Goal: Information Seeking & Learning: Learn about a topic

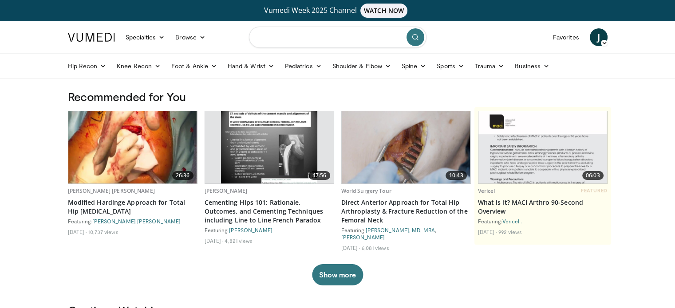
click at [331, 37] on input "Search topics, interventions" at bounding box center [338, 37] width 178 height 21
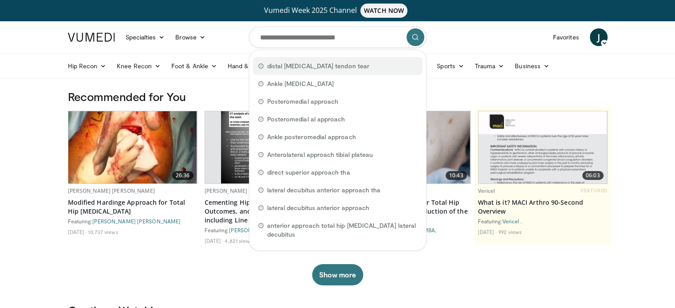
click at [321, 70] on span "distal biceps tendon tear" at bounding box center [318, 66] width 102 height 9
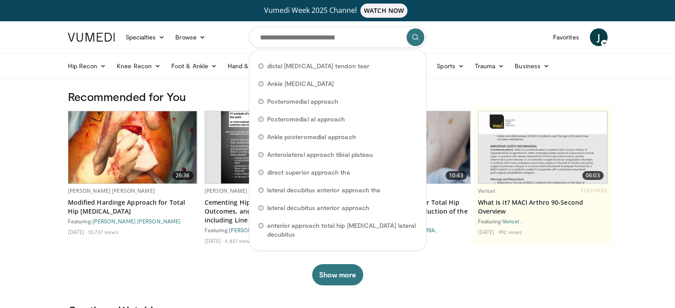
type input "**********"
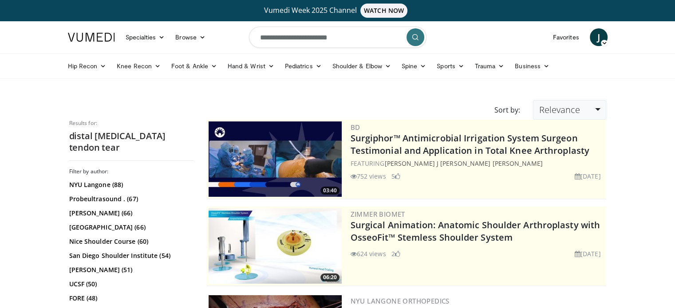
click at [568, 107] on span "Relevance" at bounding box center [559, 110] width 41 height 12
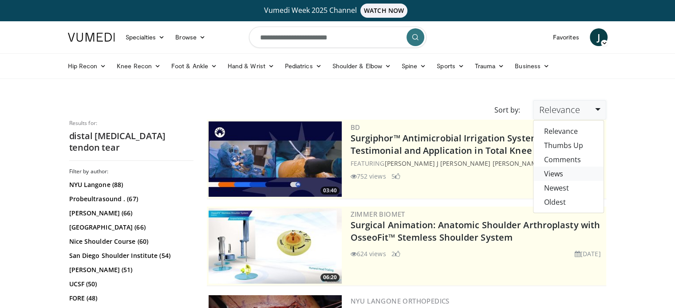
click at [557, 177] on link "Views" at bounding box center [568, 174] width 70 height 14
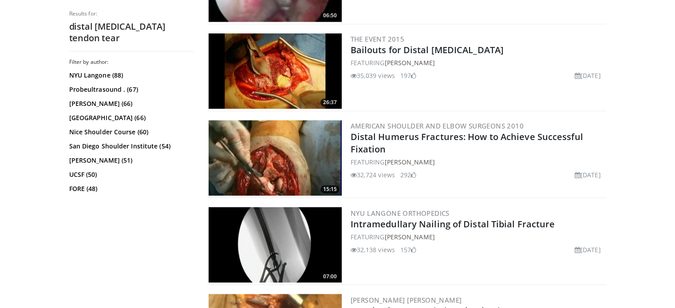
scroll to position [1553, 0]
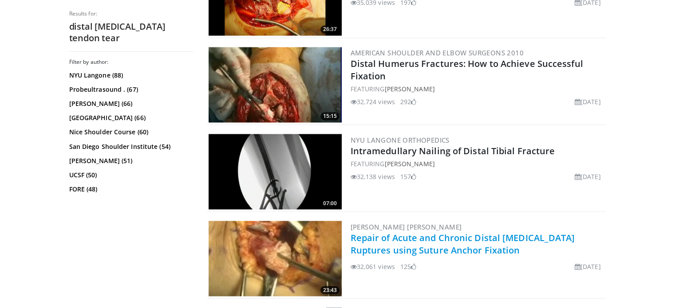
click at [411, 232] on link "Repair of Acute and Chronic Distal [MEDICAL_DATA] Ruptures using Suture Anchor …" at bounding box center [463, 244] width 225 height 24
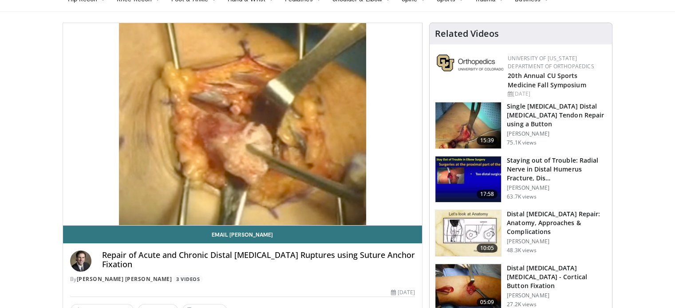
scroll to position [89, 0]
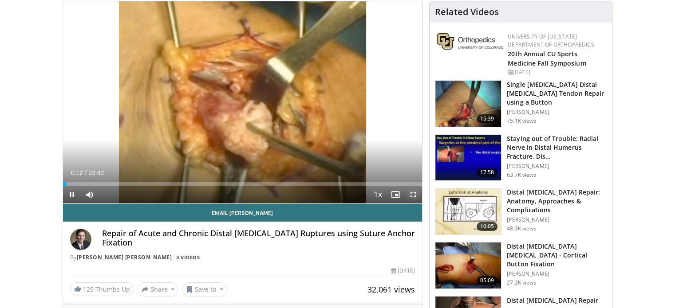
click at [415, 195] on span "Video Player" at bounding box center [413, 195] width 18 height 18
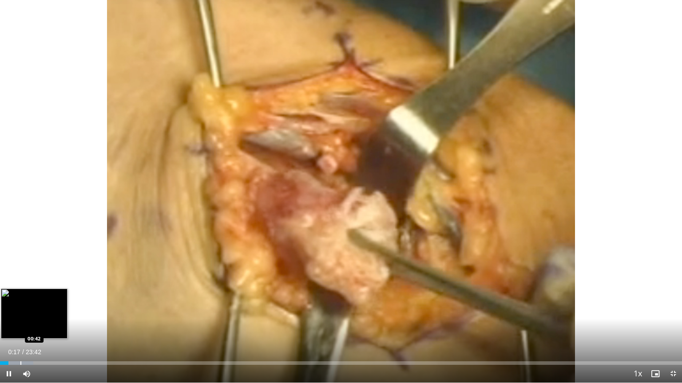
click at [21, 308] on div "Progress Bar" at bounding box center [20, 364] width 1 height 4
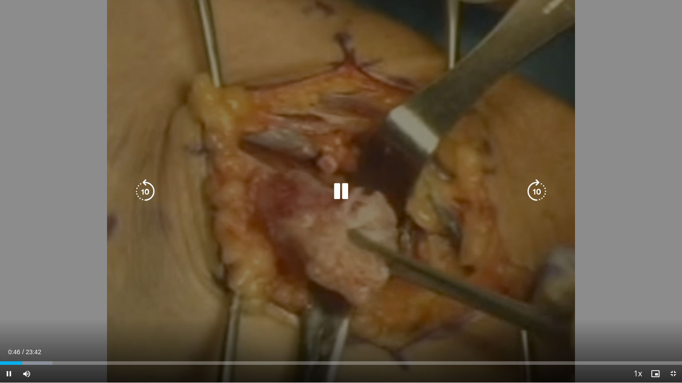
click at [397, 249] on div "10 seconds Tap to unmute" at bounding box center [341, 191] width 682 height 383
click at [366, 245] on div "10 seconds Tap to unmute" at bounding box center [341, 191] width 682 height 383
click at [529, 194] on icon "Video Player" at bounding box center [536, 191] width 25 height 25
click at [533, 193] on icon "Video Player" at bounding box center [536, 191] width 25 height 25
click at [549, 192] on icon "Video Player" at bounding box center [536, 191] width 25 height 25
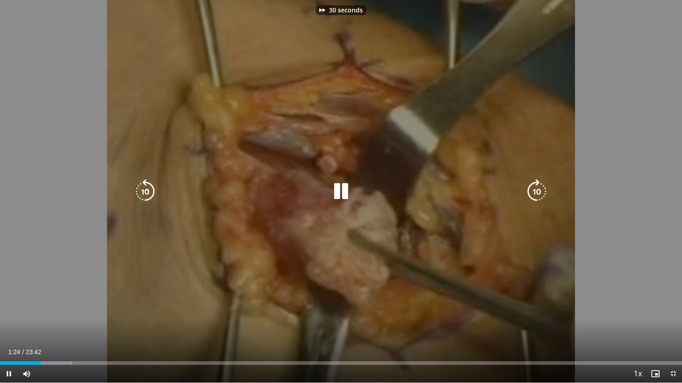
click at [547, 192] on icon "Video Player" at bounding box center [536, 191] width 25 height 25
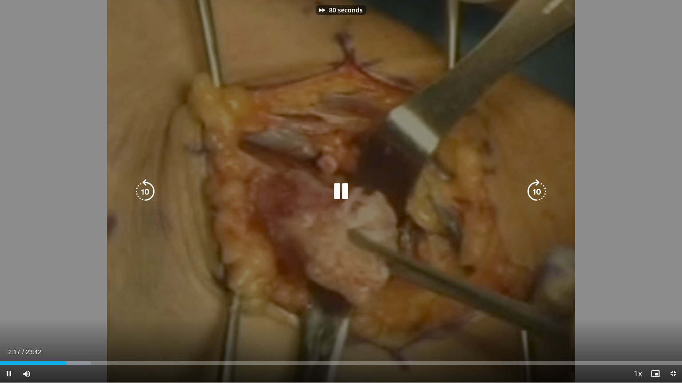
click at [547, 192] on icon "Video Player" at bounding box center [536, 191] width 25 height 25
click at [539, 197] on icon "Video Player" at bounding box center [536, 191] width 25 height 25
click at [540, 190] on icon "Video Player" at bounding box center [536, 191] width 25 height 25
click at [533, 194] on icon "Video Player" at bounding box center [536, 191] width 25 height 25
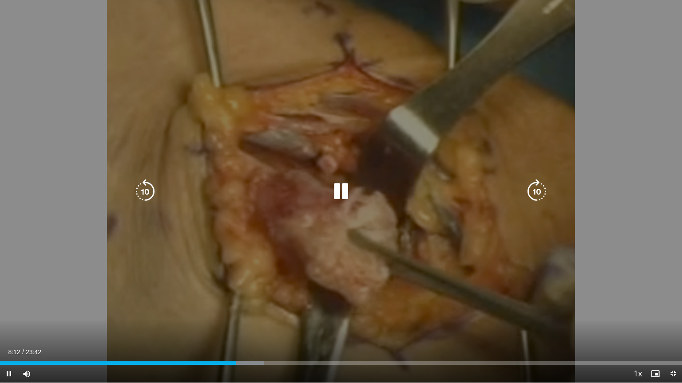
click at [535, 195] on icon "Video Player" at bounding box center [536, 191] width 25 height 25
click at [541, 194] on icon "Video Player" at bounding box center [536, 191] width 25 height 25
click at [540, 191] on icon "Video Player" at bounding box center [536, 191] width 25 height 25
click at [542, 190] on icon "Video Player" at bounding box center [536, 191] width 25 height 25
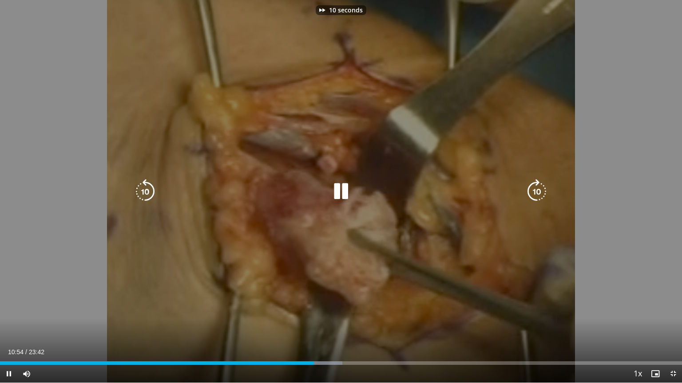
click at [542, 190] on icon "Video Player" at bounding box center [536, 191] width 25 height 25
click at [539, 192] on icon "Video Player" at bounding box center [536, 191] width 25 height 25
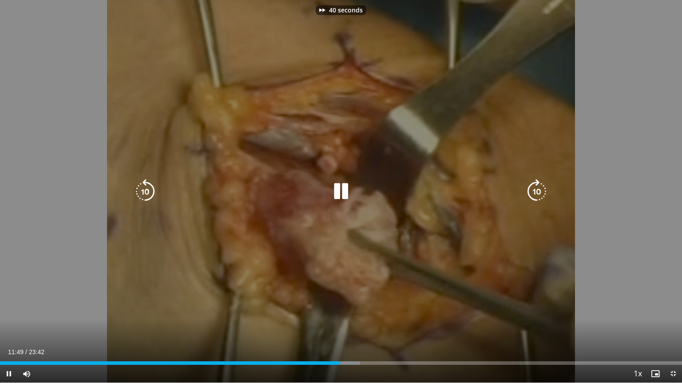
click at [539, 192] on icon "Video Player" at bounding box center [536, 191] width 25 height 25
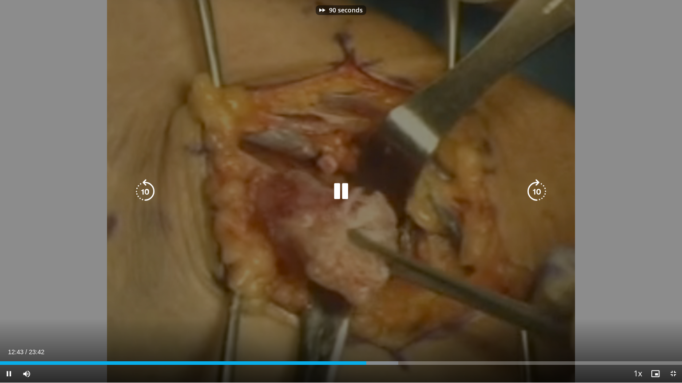
click at [539, 192] on icon "Video Player" at bounding box center [536, 191] width 25 height 25
click at [538, 191] on icon "Video Player" at bounding box center [536, 191] width 25 height 25
click at [471, 179] on div "10 seconds Tap to unmute" at bounding box center [341, 191] width 682 height 383
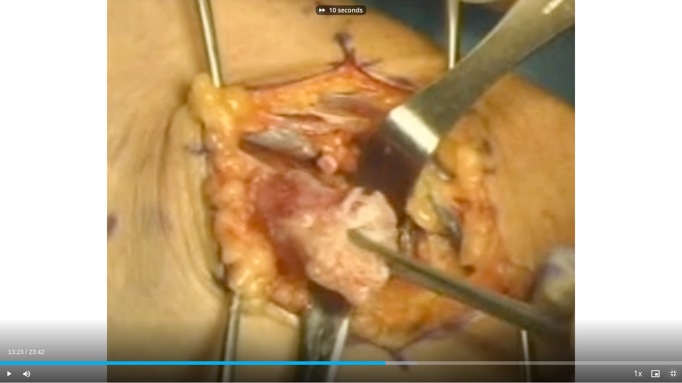
click at [675, 308] on span "Video Player" at bounding box center [673, 374] width 18 height 18
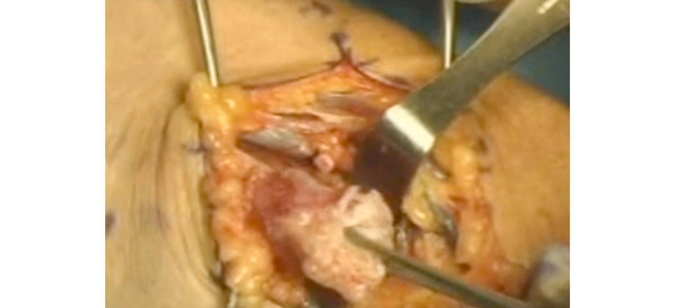
scroll to position [222, 0]
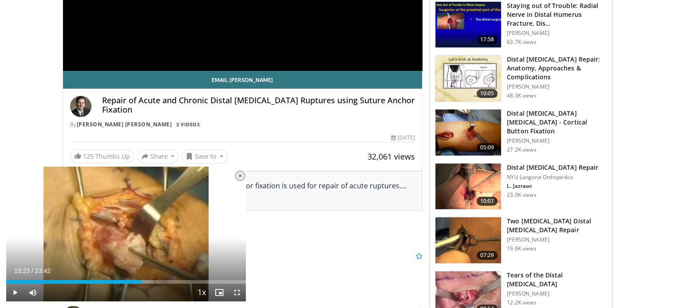
click at [457, 184] on img at bounding box center [468, 187] width 66 height 46
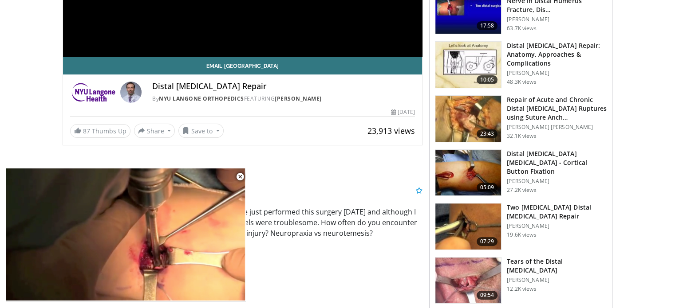
scroll to position [266, 0]
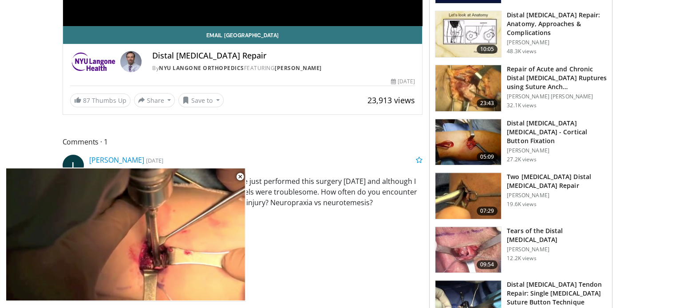
click at [479, 193] on img at bounding box center [468, 196] width 66 height 46
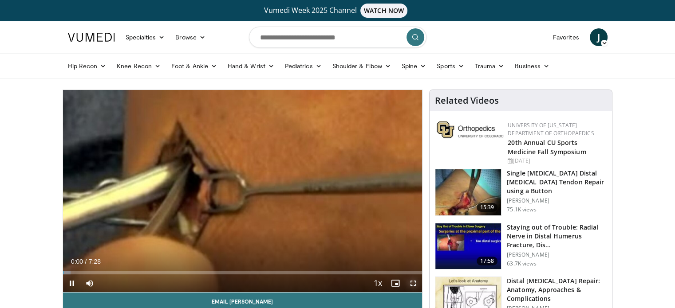
click at [413, 280] on span "Video Player" at bounding box center [413, 284] width 18 height 18
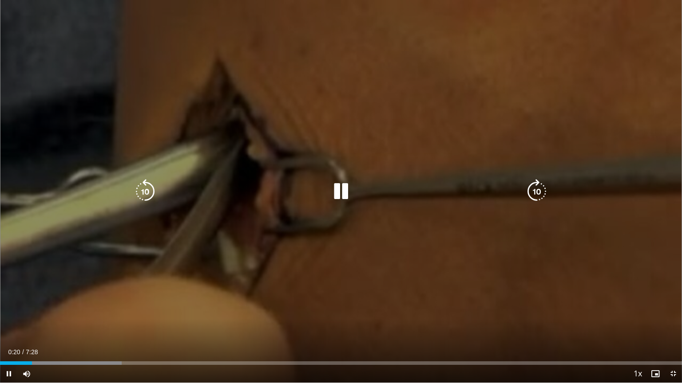
click at [531, 192] on icon "Video Player" at bounding box center [536, 191] width 25 height 25
click at [534, 192] on icon "Video Player" at bounding box center [536, 191] width 25 height 25
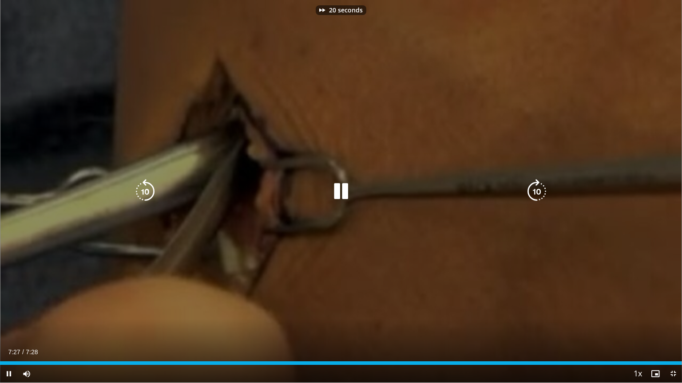
click at [502, 261] on div "20 seconds Tap to unmute" at bounding box center [341, 191] width 682 height 383
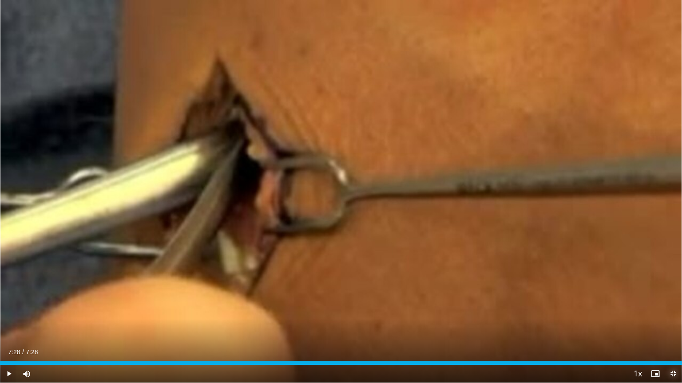
click at [675, 308] on span "Video Player" at bounding box center [673, 374] width 18 height 18
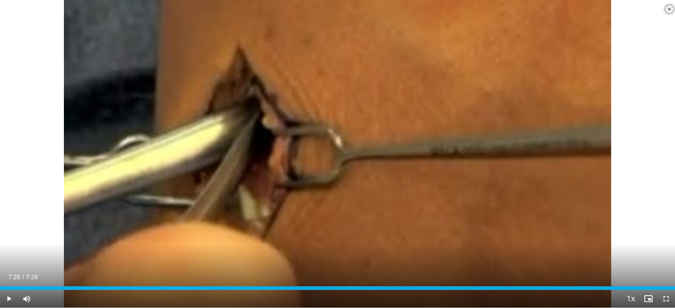
scroll to position [222, 0]
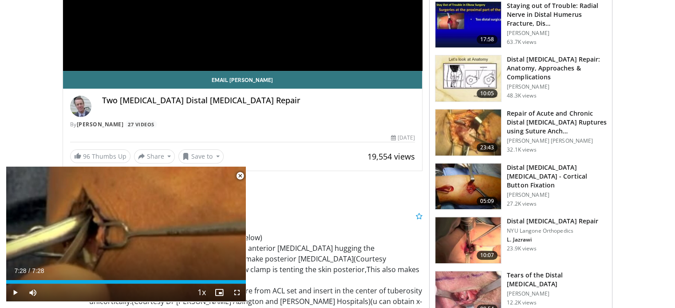
click at [455, 229] on img at bounding box center [468, 240] width 66 height 46
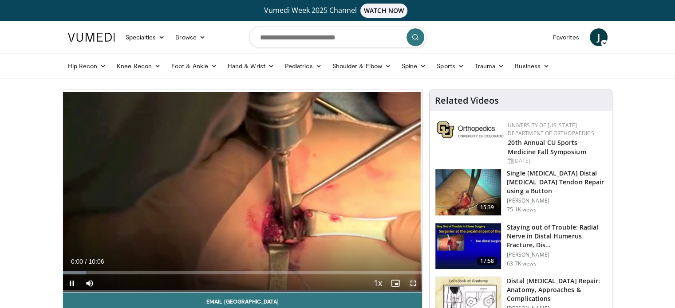
click at [412, 282] on span "Video Player" at bounding box center [413, 284] width 18 height 18
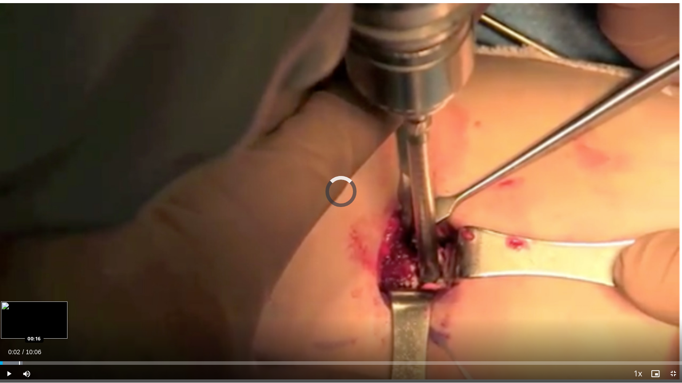
click at [19, 308] on div "Progress Bar" at bounding box center [19, 364] width 1 height 4
click at [46, 308] on div "Progress Bar" at bounding box center [45, 364] width 1 height 4
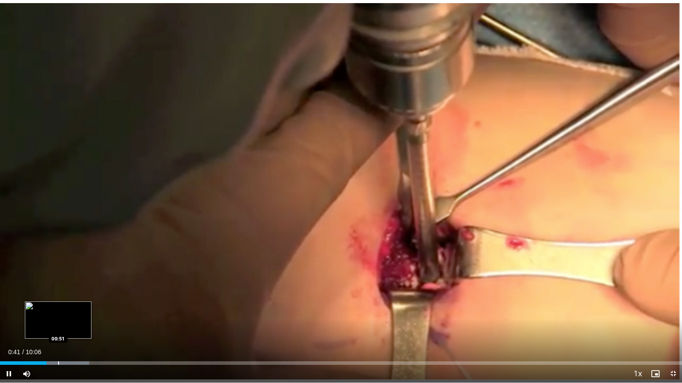
click at [59, 308] on div "Loaded : 13.07% 00:41 00:51" at bounding box center [341, 361] width 682 height 8
click at [70, 308] on div "Progress Bar" at bounding box center [69, 364] width 1 height 4
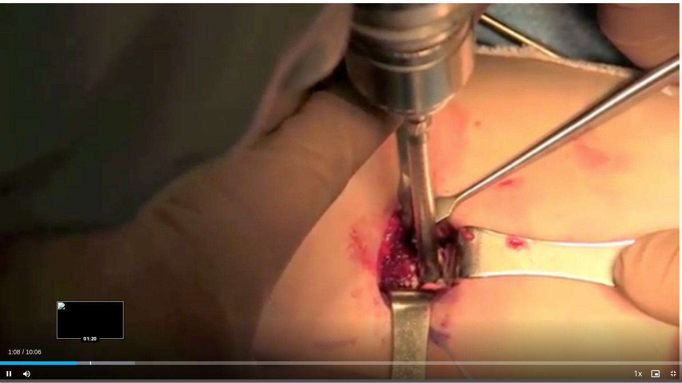
click at [90, 308] on div "Progress Bar" at bounding box center [90, 364] width 1 height 4
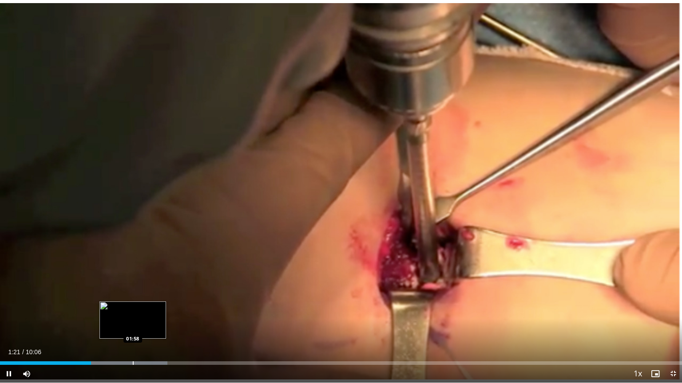
click at [133, 308] on div "Progress Bar" at bounding box center [133, 364] width 1 height 4
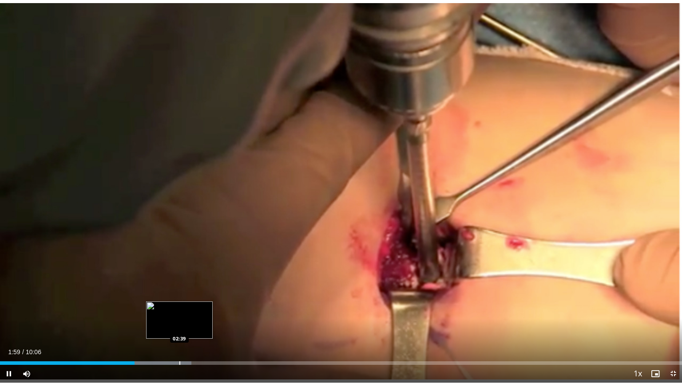
click at [179, 308] on div "Progress Bar" at bounding box center [179, 364] width 1 height 4
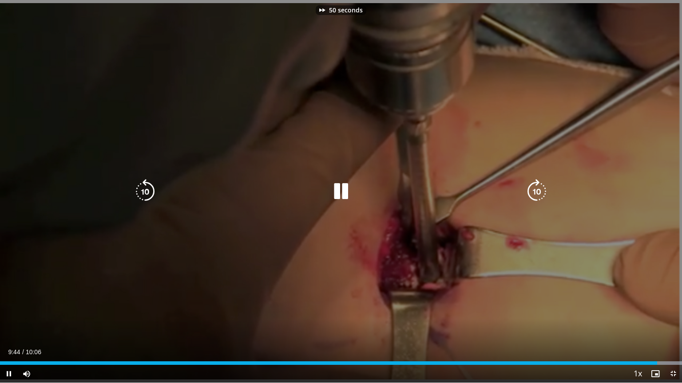
click at [486, 254] on div "50 seconds Tap to unmute" at bounding box center [341, 191] width 682 height 383
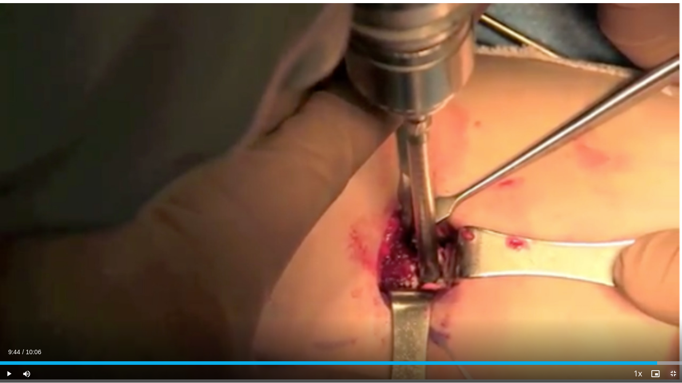
click at [674, 308] on span "Video Player" at bounding box center [673, 374] width 18 height 18
